Goal: Answer question/provide support: Share knowledge or assist other users

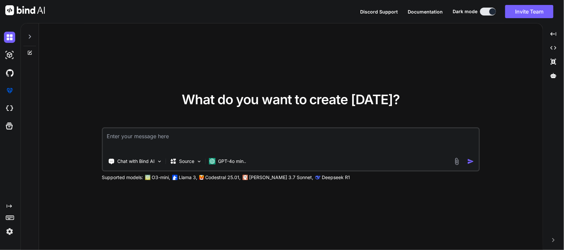
type textarea "x"
click at [166, 136] on textarea at bounding box center [290, 140] width 375 height 24
click at [238, 130] on textarea "Here I want to modify my UI screen code ." at bounding box center [290, 140] width 375 height 24
paste textarea "import 'package:sciton_scms/const/app_imports.dart'; import 'package:sciton_scm…"
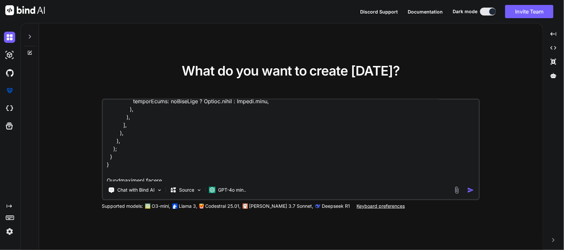
scroll to position [3326, 0]
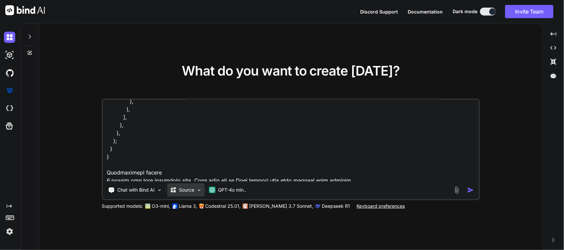
paste textarea "if (controller.selectedDispositionCategories .contains('Use As Is')) Column( ch…"
type textarea "Here I want to modify my UI screen code . Here is the whole code of my UI => im…"
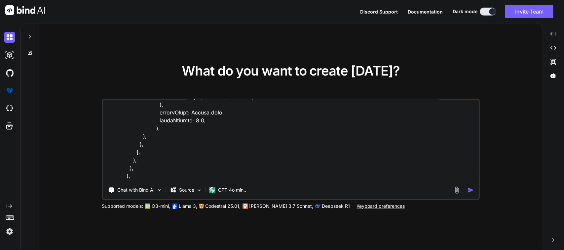
scroll to position [2636, 0]
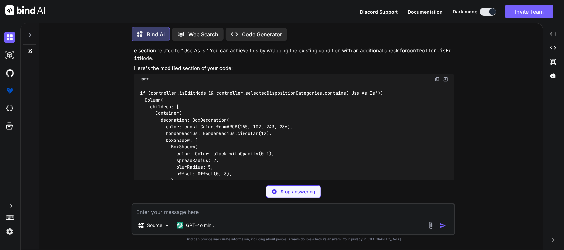
scroll to position [656, 0]
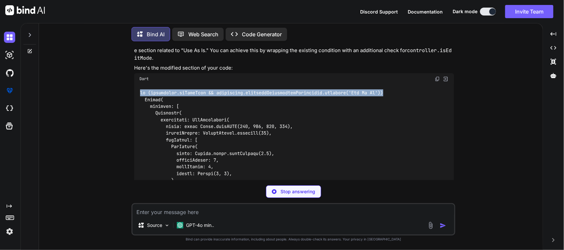
drag, startPoint x: 139, startPoint y: 86, endPoint x: 399, endPoint y: 85, distance: 259.5
click at [399, 85] on div at bounding box center [294, 252] width 320 height 334
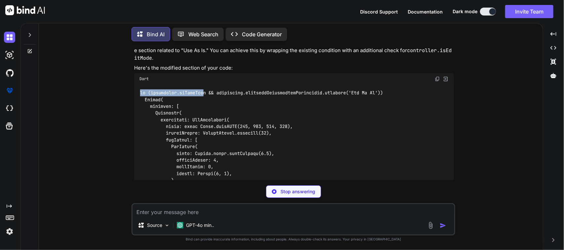
drag, startPoint x: 395, startPoint y: 82, endPoint x: 204, endPoint y: 80, distance: 190.8
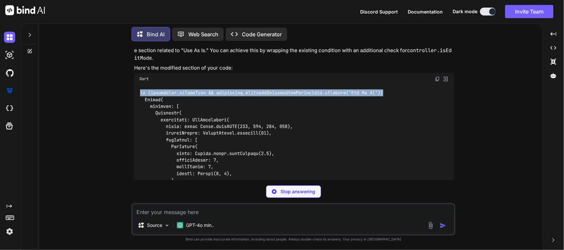
drag, startPoint x: 391, startPoint y: 85, endPoint x: 357, endPoint y: 89, distance: 34.4
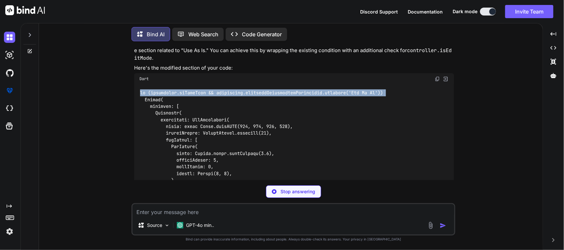
copy code "if (controller.isEditMode && controller.selectedDispositionCategories.contains(…"
drag, startPoint x: 140, startPoint y: 85, endPoint x: 387, endPoint y: 87, distance: 247.3
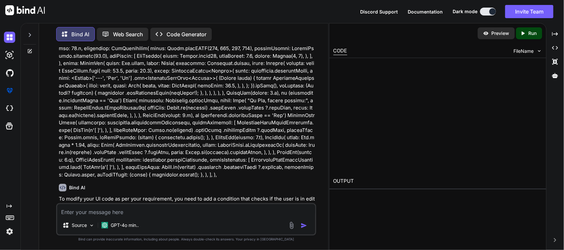
scroll to position [813, 0]
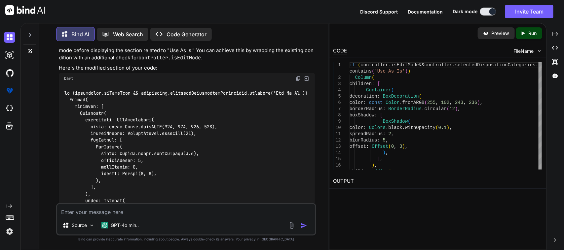
click at [145, 212] on textarea at bounding box center [186, 210] width 258 height 12
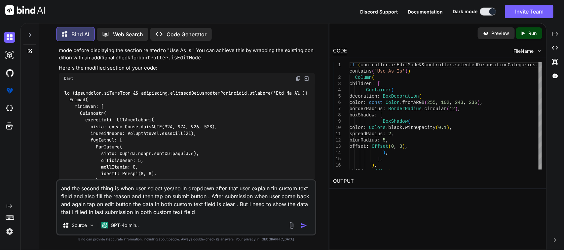
type textarea "and the second thing is when user select yes/no in dropdown after that user exp…"
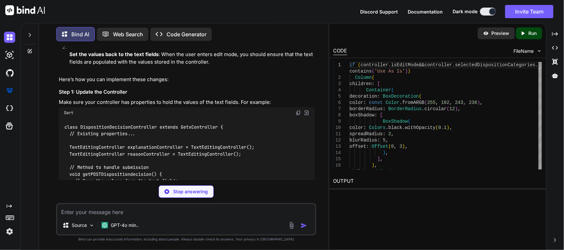
scroll to position [2068, 0]
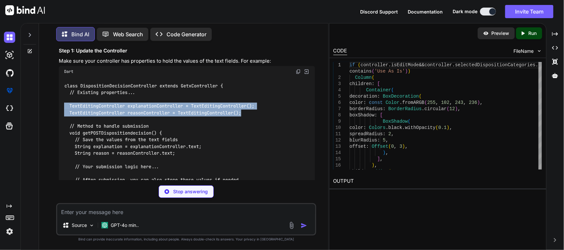
drag, startPoint x: 256, startPoint y: 102, endPoint x: 58, endPoint y: 98, distance: 198.1
click at [58, 98] on div "You Bind AI To modify your UI code as per your requirement, you need to add a c…" at bounding box center [186, 114] width 259 height 134
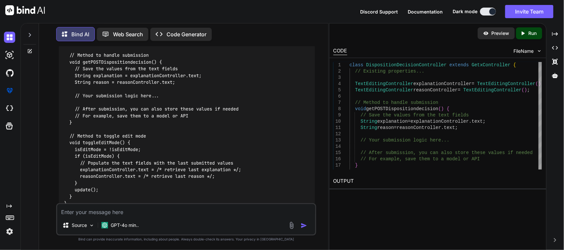
scroll to position [2110, 0]
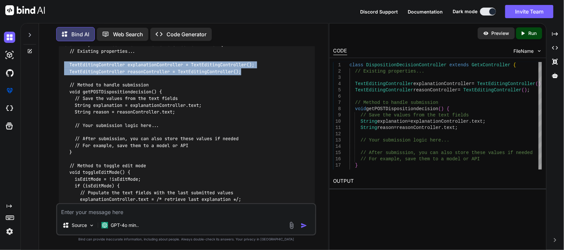
click at [263, 59] on div "class DispositionDecisionController extends GetxController { // Existing proper…" at bounding box center [187, 139] width 256 height 206
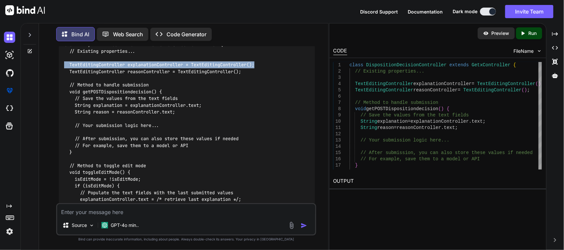
drag, startPoint x: 268, startPoint y: 55, endPoint x: 61, endPoint y: 59, distance: 206.7
click at [61, 59] on div "class DispositionDecisionController extends GetxController { // Existing proper…" at bounding box center [187, 139] width 256 height 206
copy code "TextEditingController explanationController = TextEditingController();"
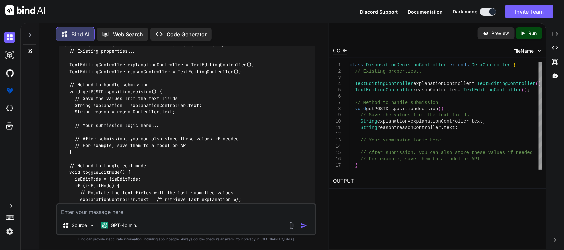
click at [164, 81] on div "class DispositionDecisionController extends GetxController { // Existing proper…" at bounding box center [187, 139] width 256 height 206
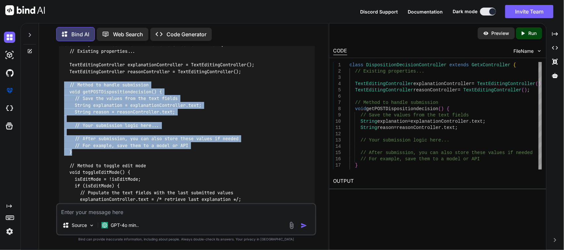
drag, startPoint x: 78, startPoint y: 145, endPoint x: 60, endPoint y: 80, distance: 67.7
click at [60, 80] on div "class DispositionDecisionController extends GetxController { // Existing proper…" at bounding box center [187, 139] width 256 height 206
copy code "// Method to handle submission void getPOSTDispositiondecision() { // Save the …"
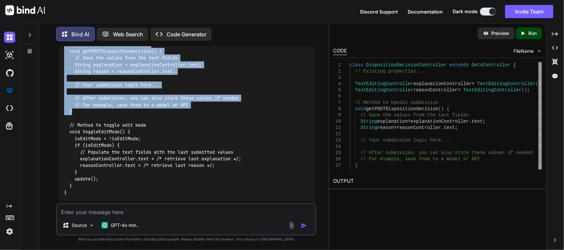
scroll to position [2151, 0]
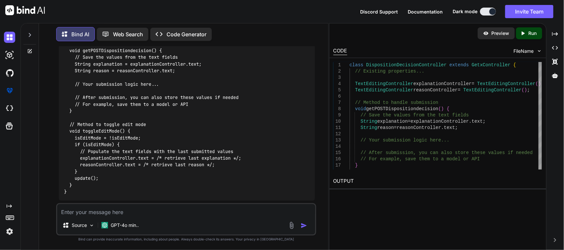
click at [96, 124] on code "class DispositionDecisionController extends GetxController { // Existing proper…" at bounding box center [159, 97] width 190 height 195
copy code "toggleEditMode"
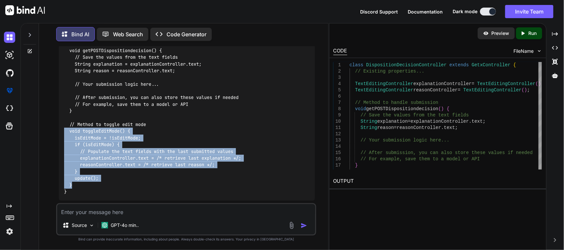
drag, startPoint x: 73, startPoint y: 178, endPoint x: 58, endPoint y: 126, distance: 54.4
click at [58, 126] on div "You Bind AI To modify your UI code as per your requirement, you need to add a c…" at bounding box center [186, 125] width 259 height 157
copy code "void toggleEditMode() { isEditMode = !isEditMode; if (isEditMode) { // Populate…"
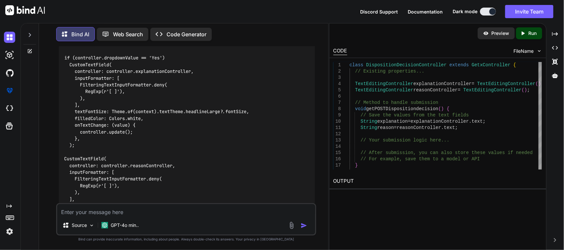
scroll to position [2283, 0]
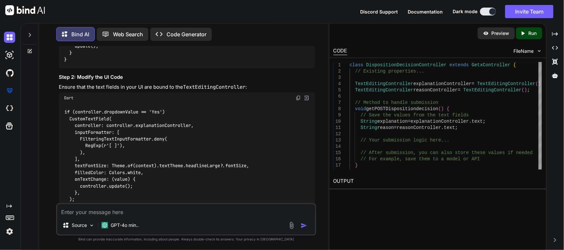
click at [168, 117] on code "if (controller.dropdownValue == 'Yes') CustomTextField( controller: controller.…" at bounding box center [156, 203] width 185 height 189
copy code "explanationController"
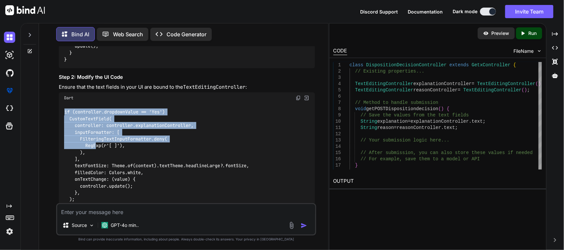
scroll to position [2325, 0]
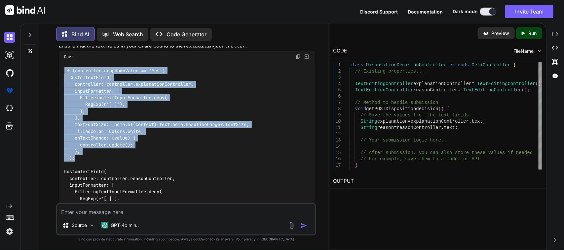
drag, startPoint x: 63, startPoint y: 102, endPoint x: 96, endPoint y: 149, distance: 57.1
click at [96, 149] on div "if (controller.dropdownValue == 'Yes') CustomTextField( controller: controller.…" at bounding box center [187, 161] width 256 height 199
copy code "if (controller.dropdownValue == 'Yes') CustomTextField( controller: controller.…"
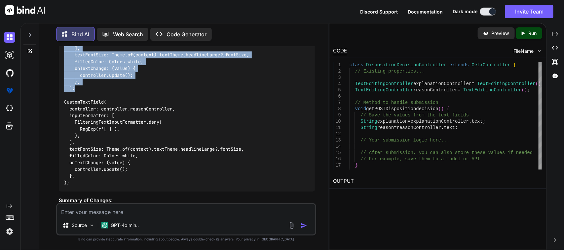
scroll to position [2407, 0]
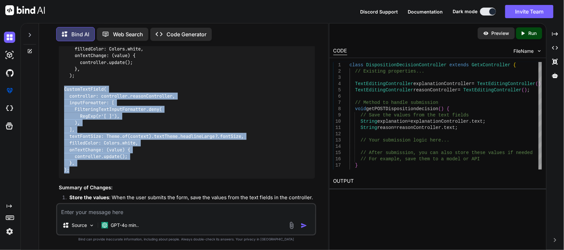
drag, startPoint x: 64, startPoint y: 80, endPoint x: 83, endPoint y: 160, distance: 82.7
click at [83, 160] on div "if (controller.dropdownValue == 'Yes') CustomTextField( controller: controller.…" at bounding box center [187, 79] width 256 height 199
copy code "CustomTextField( controller: controller.reasonController, inputFormatter: [ Fil…"
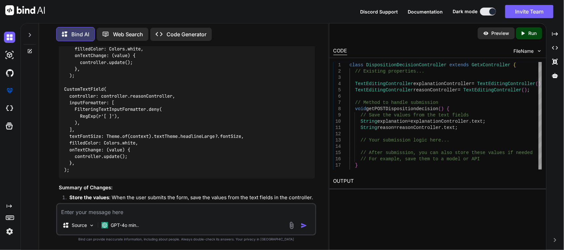
click at [137, 208] on textarea at bounding box center [186, 210] width 258 height 12
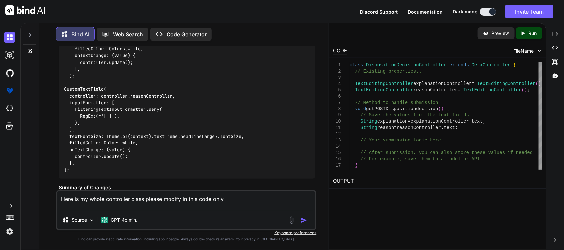
paste textarea "import 'package:sciton_scms/const/app_imports.dart'; import 'package:sciton_scm…"
type textarea "Here is my whole controller class please modify in this code only import 'packa…"
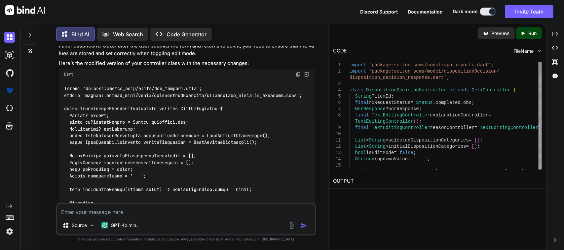
scroll to position [2845, 0]
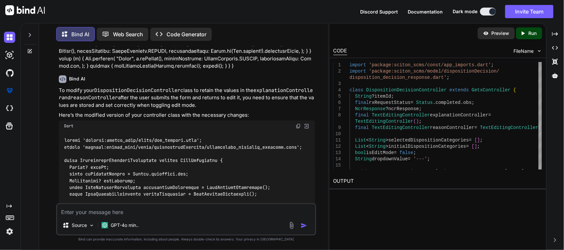
click at [298, 123] on img at bounding box center [297, 125] width 5 height 5
